Goal: Find specific page/section: Find specific page/section

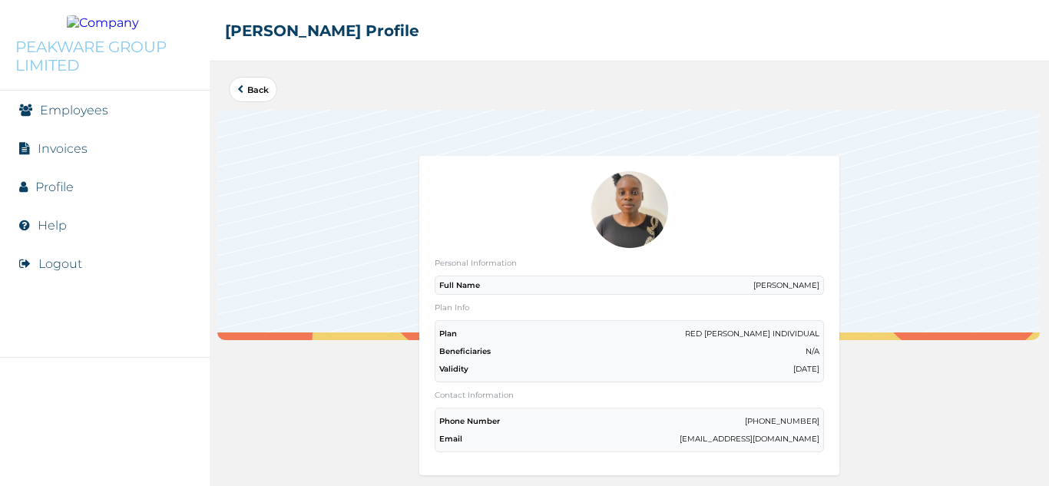
click at [48, 103] on link "Employees" at bounding box center [74, 110] width 68 height 15
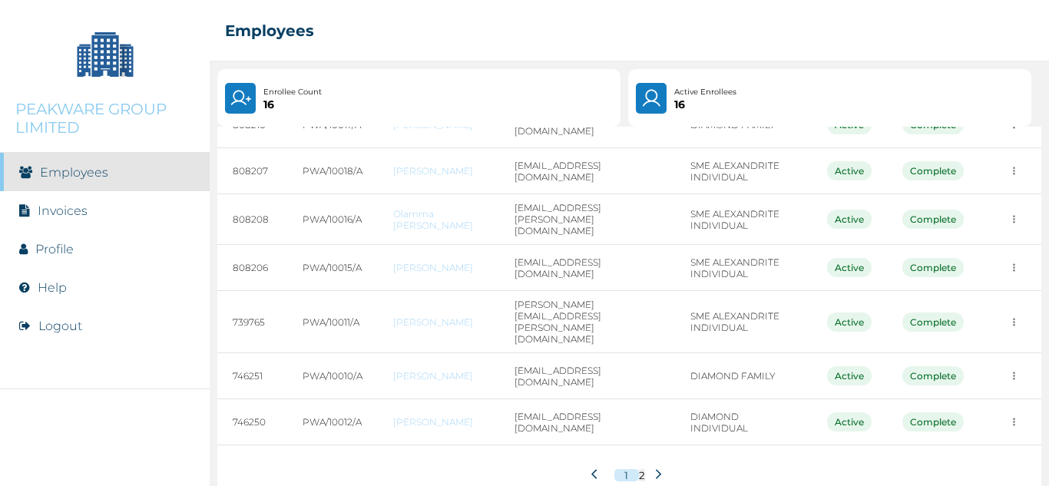
scroll to position [289, 0]
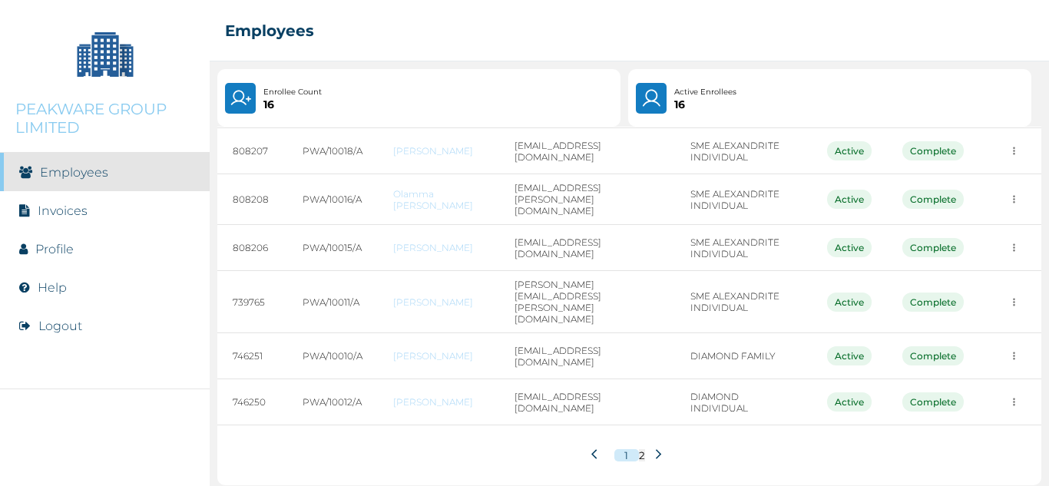
click at [645, 448] on button at bounding box center [658, 455] width 27 height 29
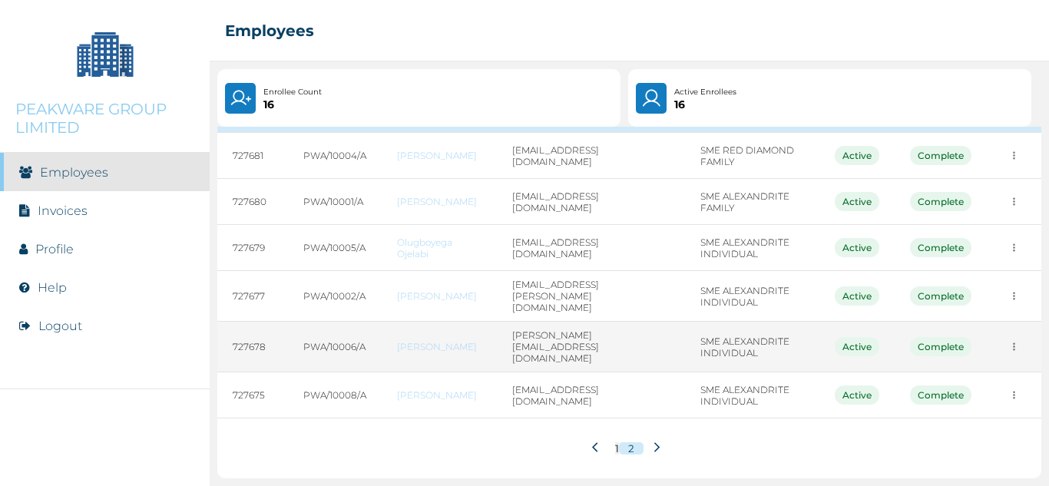
scroll to position [114, 0]
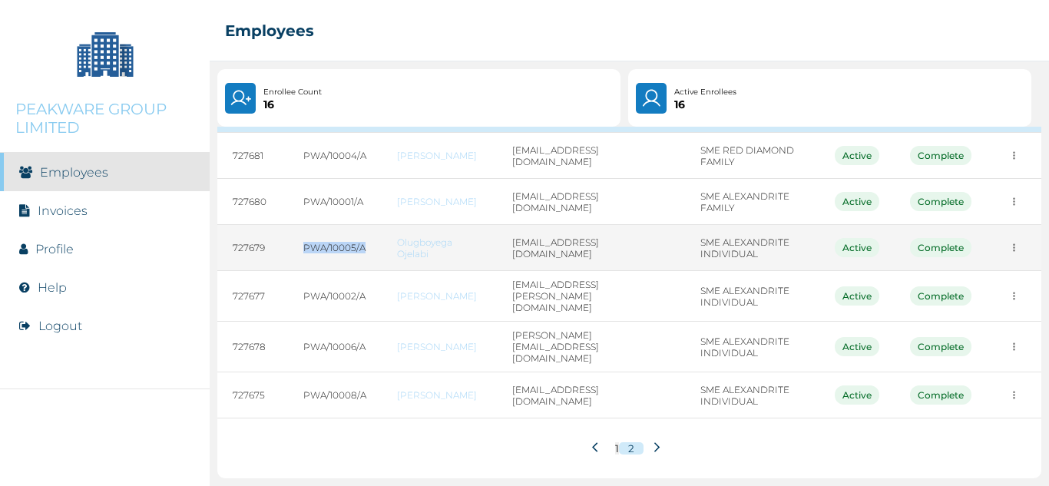
drag, startPoint x: 299, startPoint y: 240, endPoint x: 357, endPoint y: 240, distance: 58.4
click at [357, 240] on td "PWA/10005/A" at bounding box center [335, 248] width 94 height 46
copy td "PWA/10005/A"
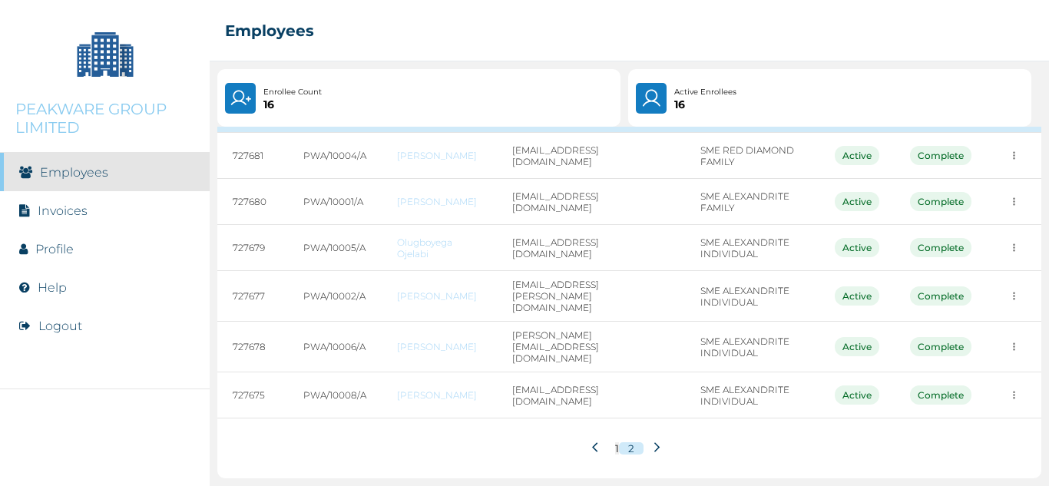
click at [608, 447] on div "1 2" at bounding box center [629, 449] width 824 height 60
click at [615, 448] on button "1" at bounding box center [617, 448] width 4 height 12
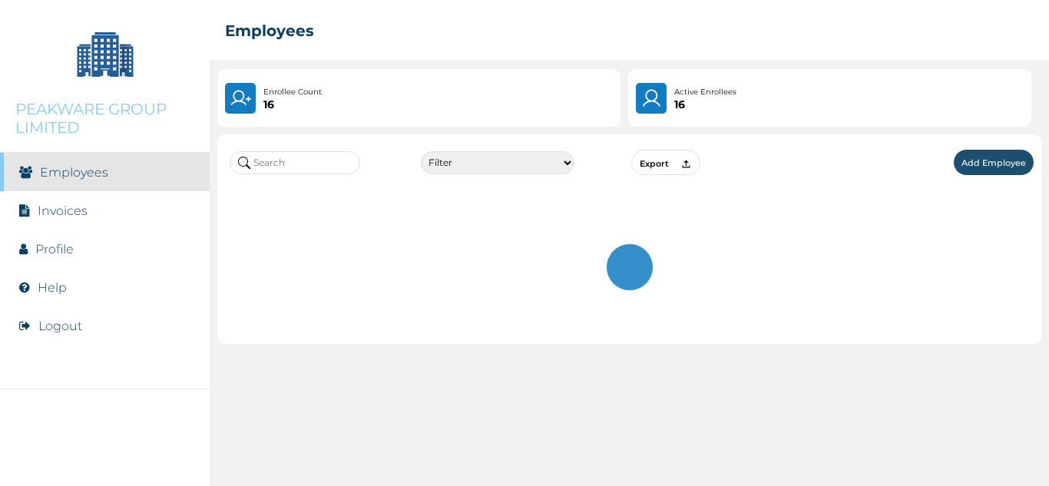
scroll to position [0, 0]
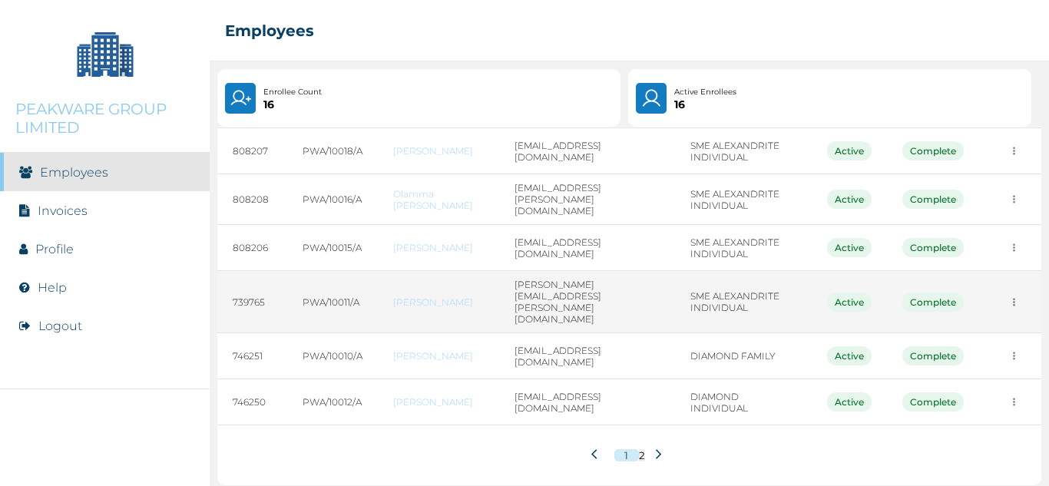
click at [343, 294] on td "PWA/10011/A" at bounding box center [332, 302] width 91 height 62
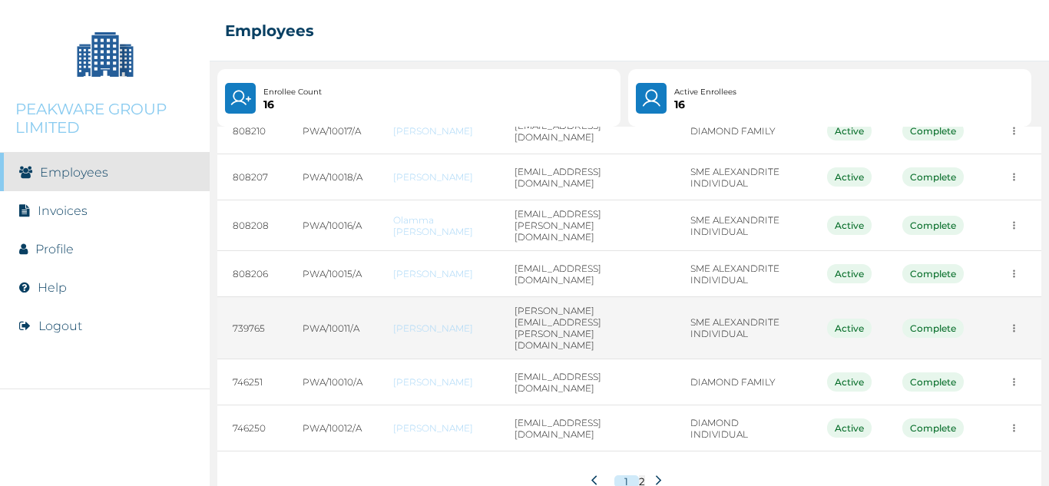
scroll to position [289, 0]
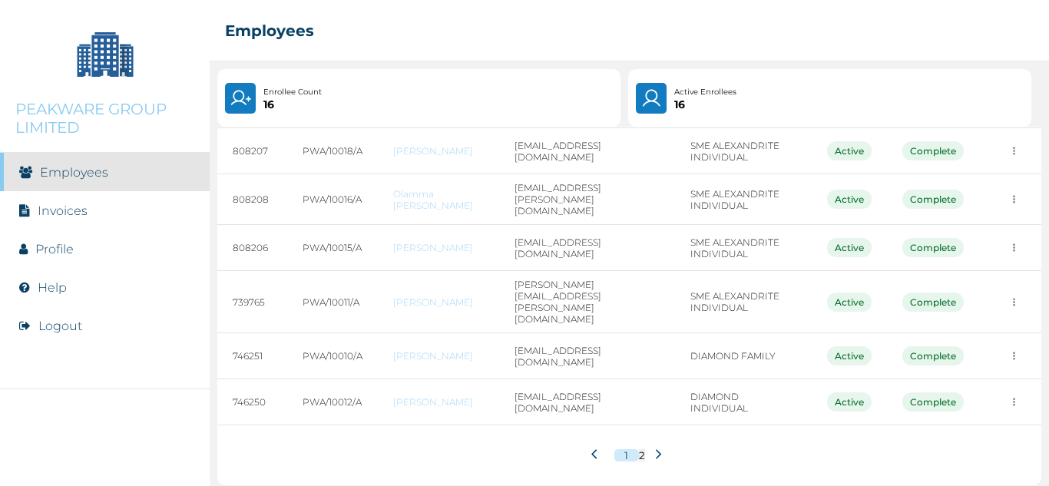
click at [639, 452] on button "2" at bounding box center [642, 455] width 6 height 12
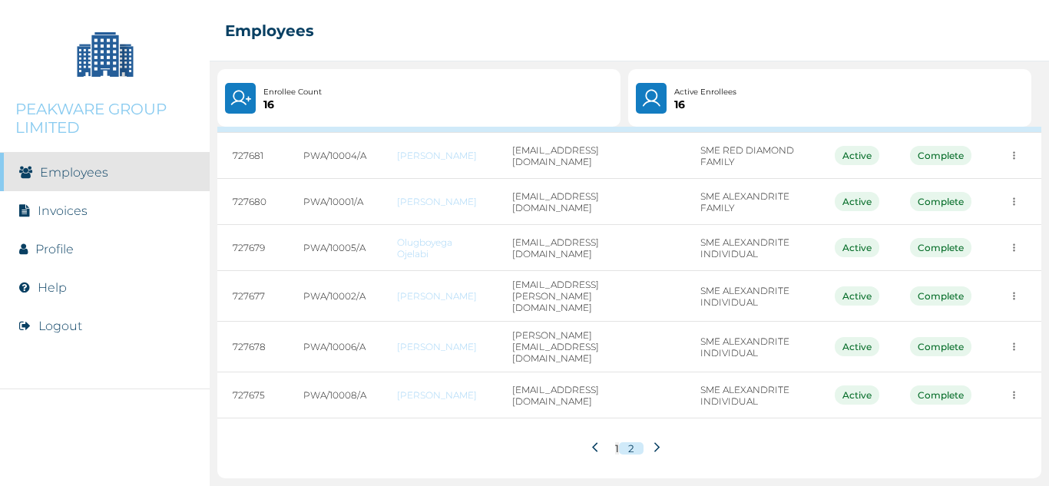
scroll to position [114, 0]
click at [615, 447] on button "1" at bounding box center [617, 448] width 4 height 12
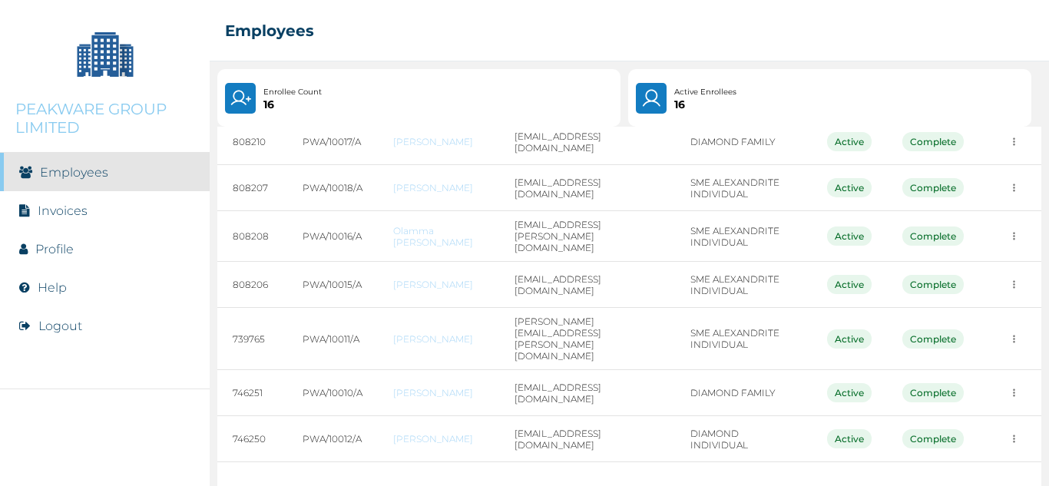
scroll to position [289, 0]
